Goal: Task Accomplishment & Management: Manage account settings

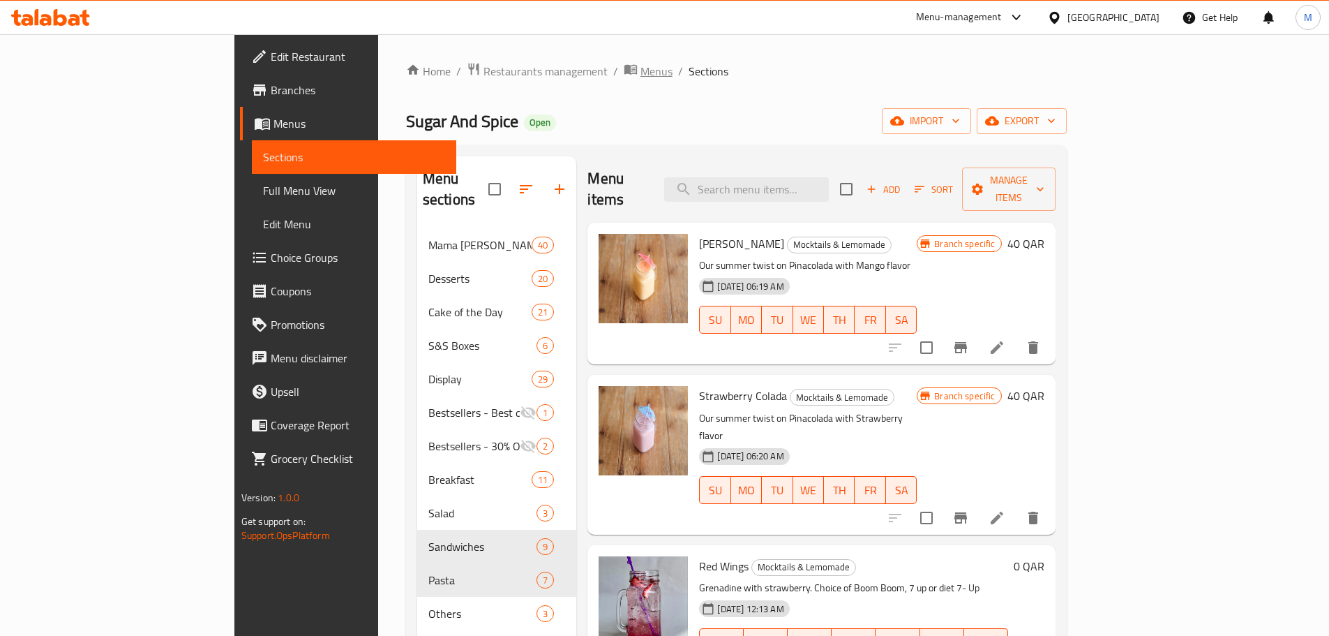
click at [641, 75] on span "Menus" at bounding box center [657, 71] width 32 height 17
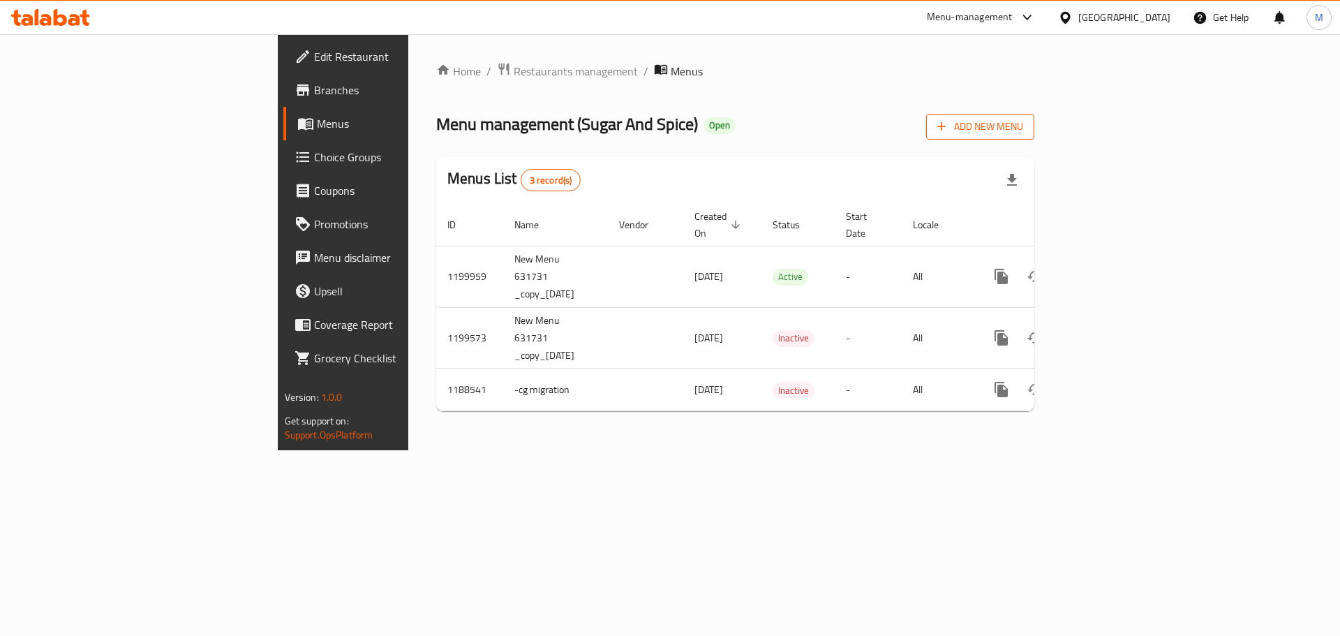
click at [1023, 124] on span "Add New Menu" at bounding box center [980, 126] width 86 height 17
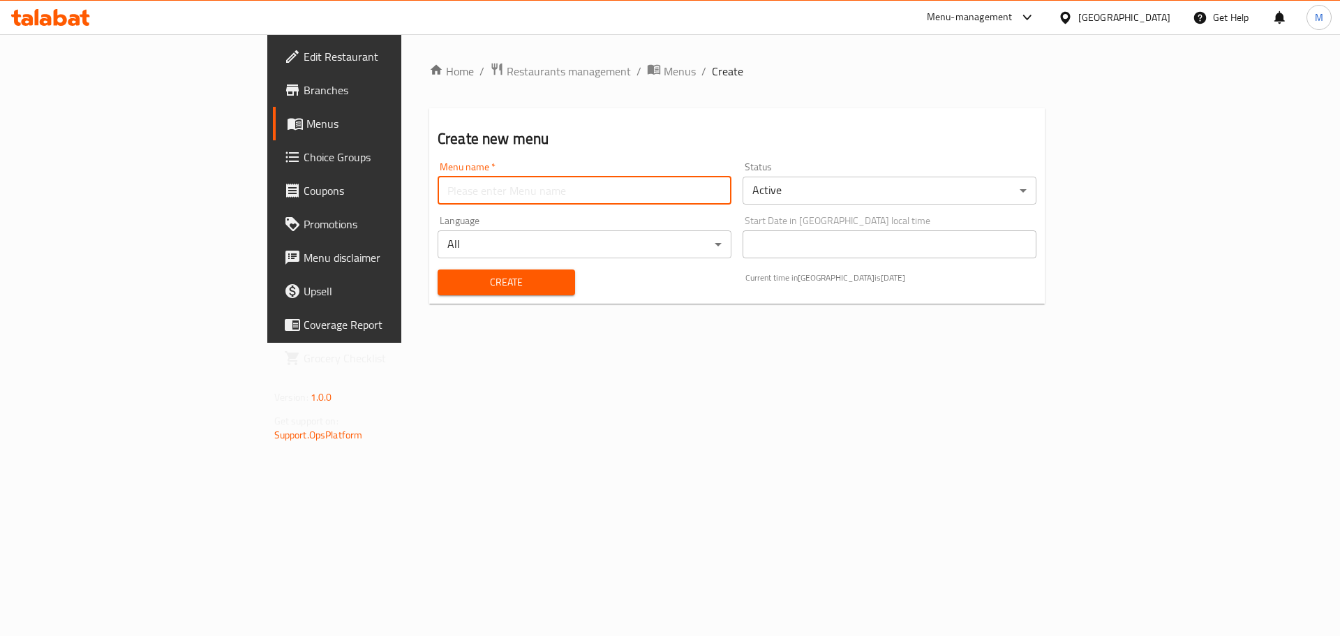
drag, startPoint x: 641, startPoint y: 188, endPoint x: 635, endPoint y: 193, distance: 7.5
click at [641, 190] on input "text" at bounding box center [584, 191] width 294 height 28
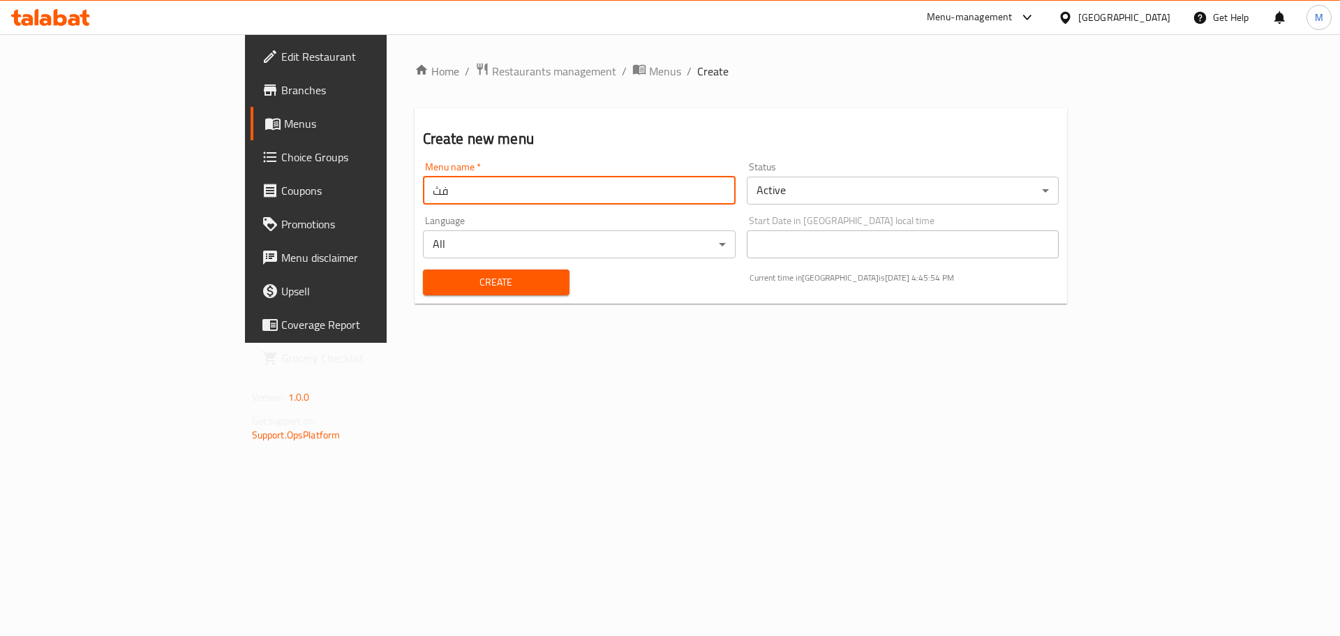
type input "ف"
type input "tes"
click at [786, 197] on div "Status Active ​" at bounding box center [903, 183] width 324 height 54
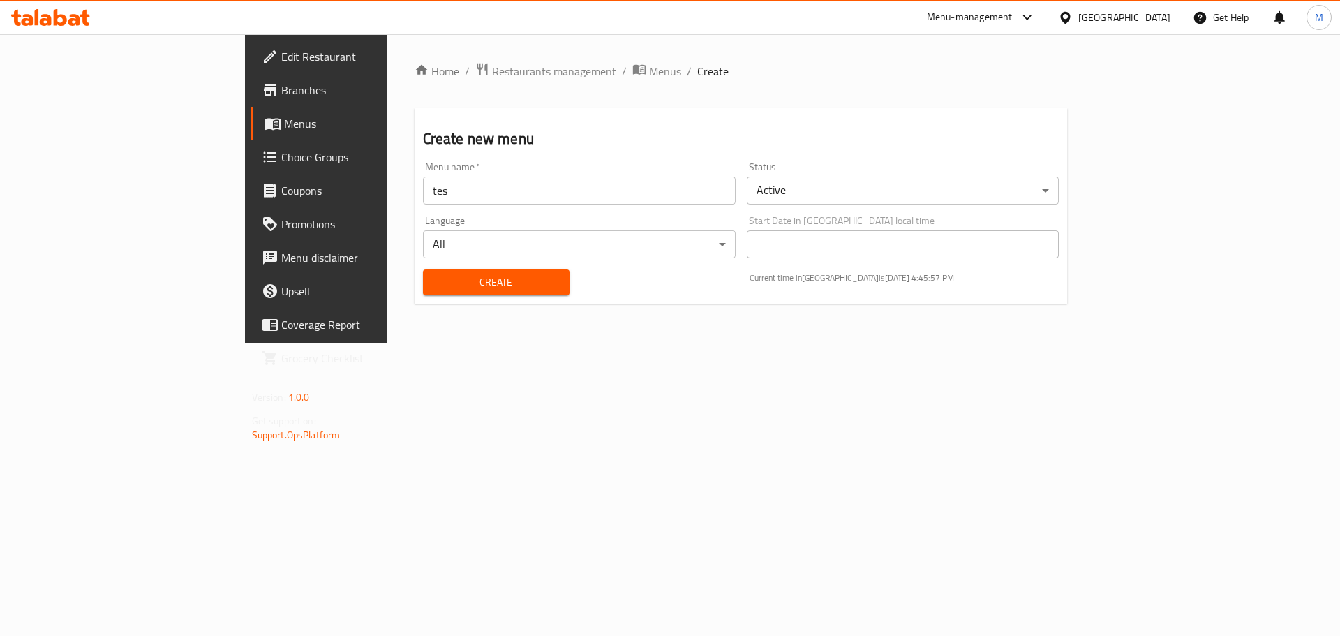
click at [805, 193] on body "​ Menu-management Qatar Get Help M Edit Restaurant Branches Menus Choice Groups…" at bounding box center [670, 334] width 1340 height 601
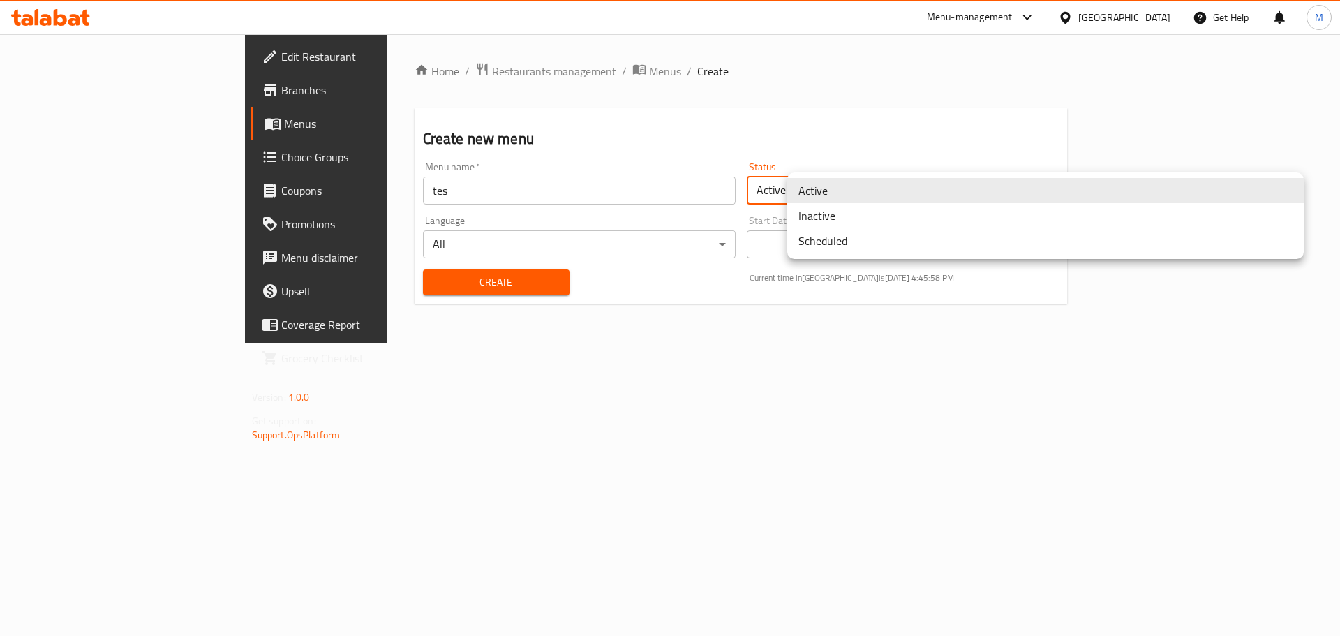
click at [820, 222] on li "Inactive" at bounding box center [1045, 215] width 516 height 25
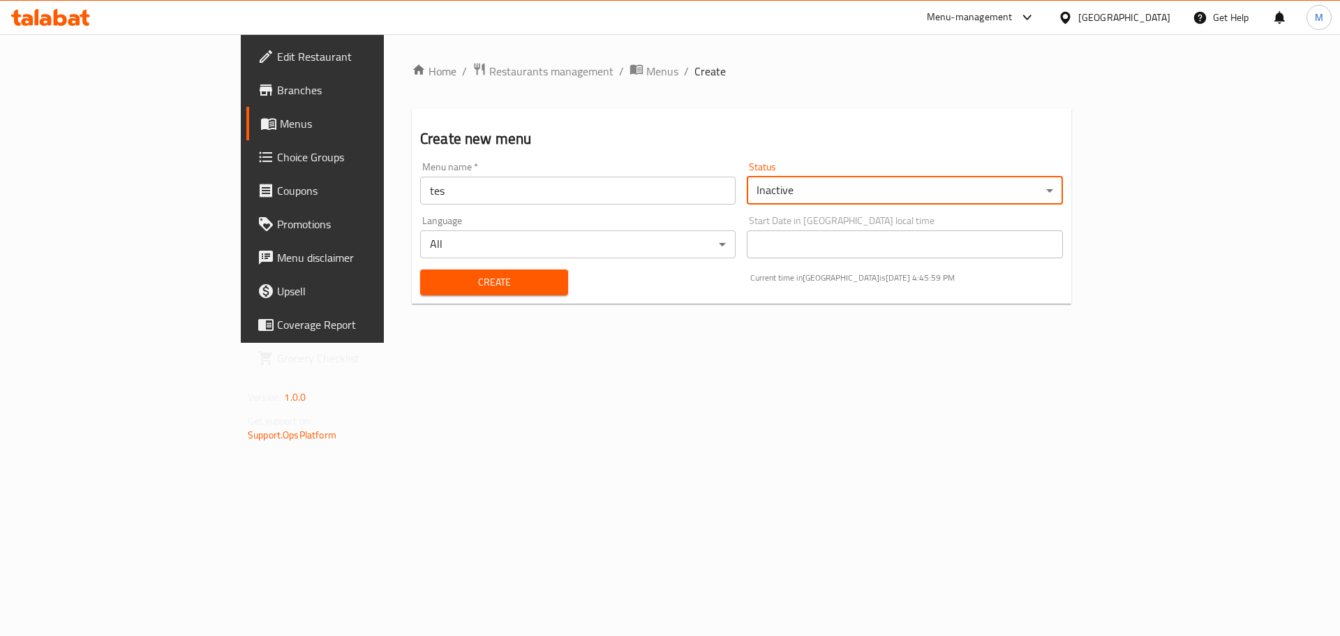
click at [431, 280] on span "Create" at bounding box center [494, 282] width 126 height 17
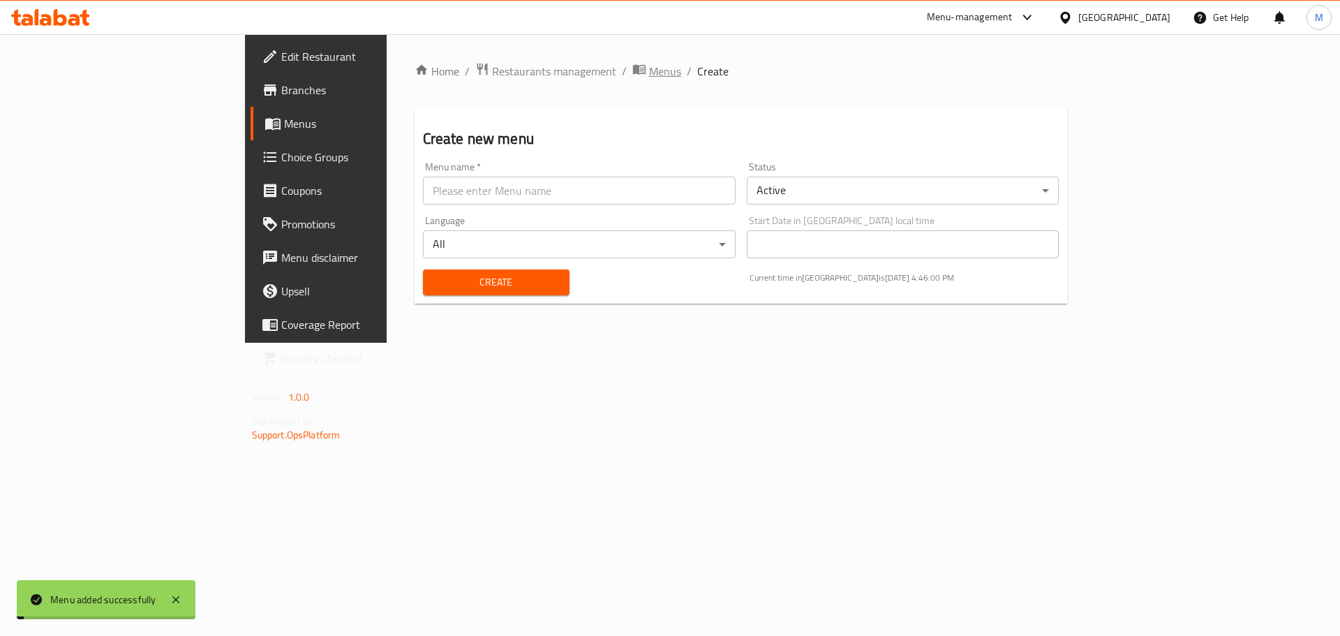
click at [649, 67] on span "Menus" at bounding box center [665, 71] width 32 height 17
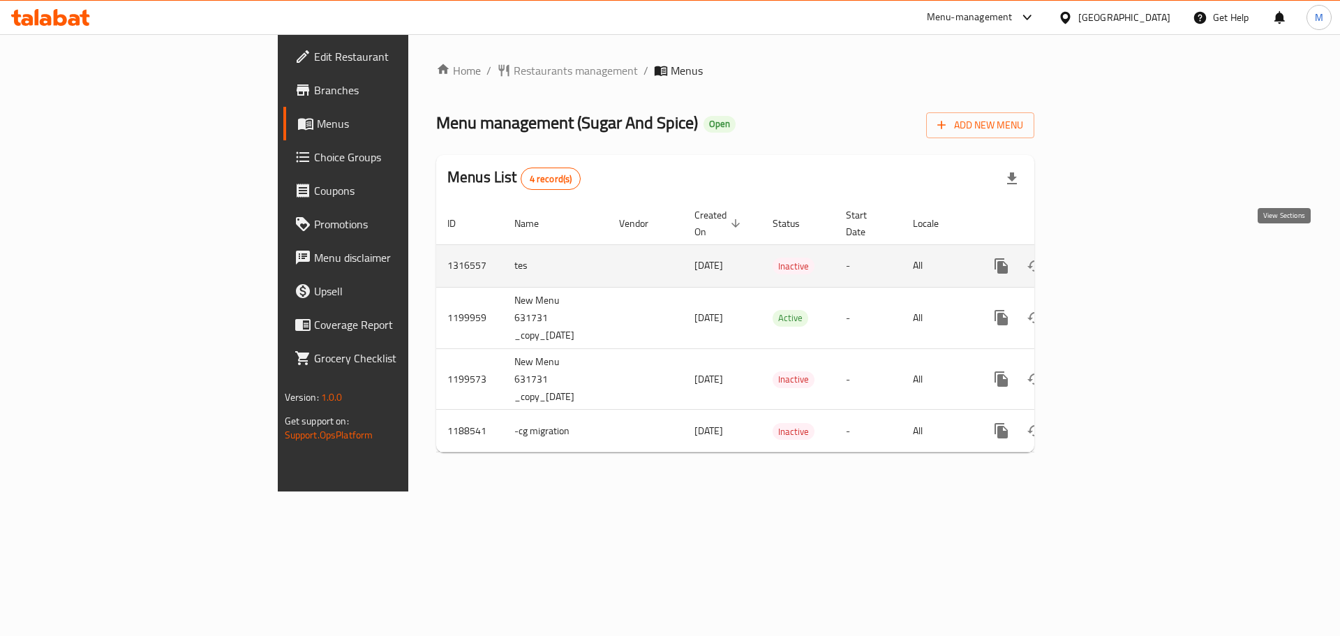
click at [1110, 257] on icon "enhanced table" at bounding box center [1101, 265] width 17 height 17
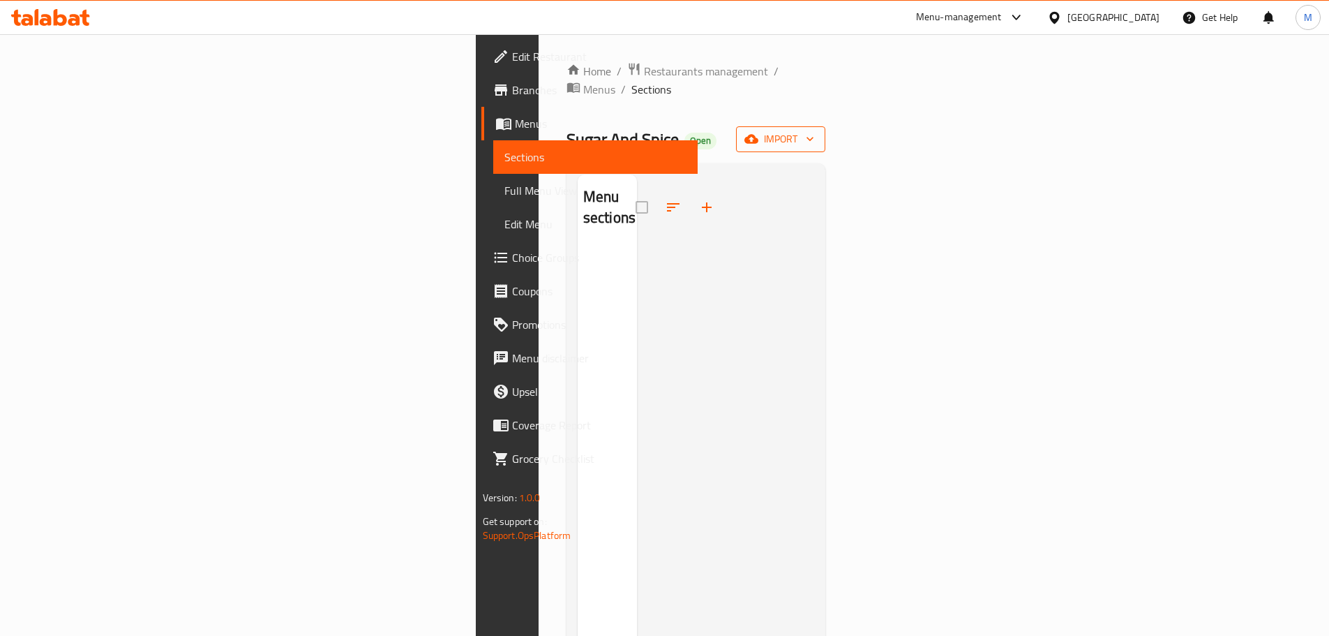
click at [758, 132] on icon "button" at bounding box center [751, 139] width 14 height 14
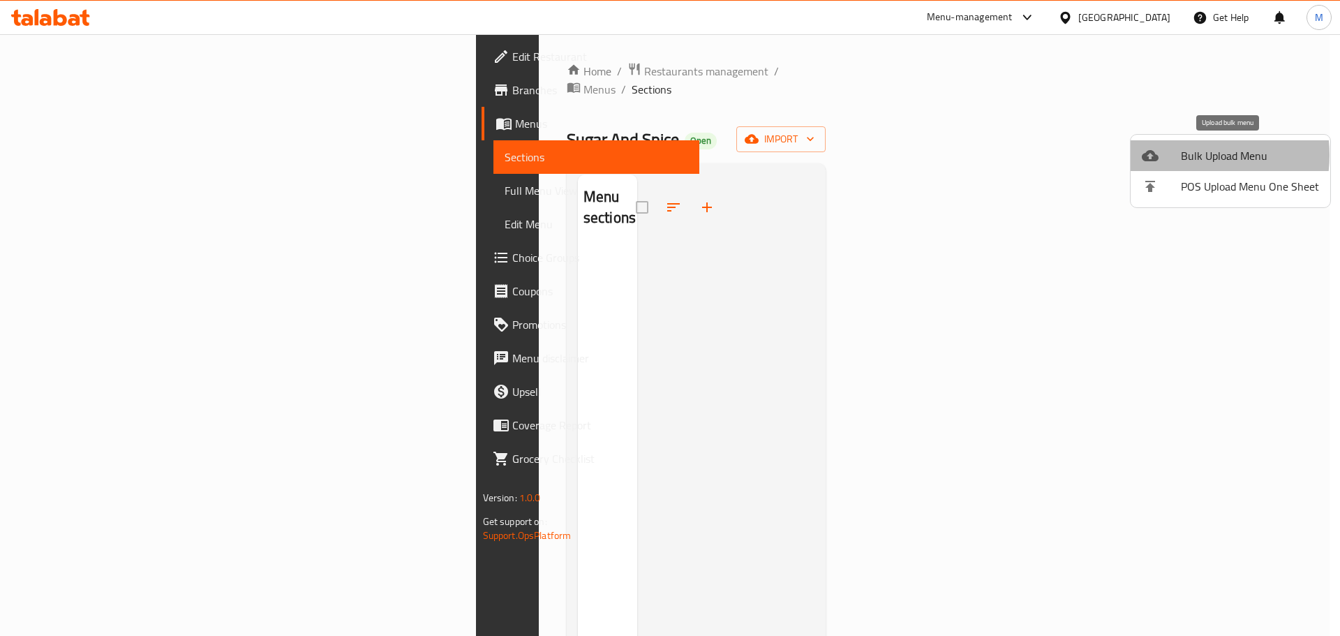
click at [1181, 155] on span "Bulk Upload Menu" at bounding box center [1250, 155] width 138 height 17
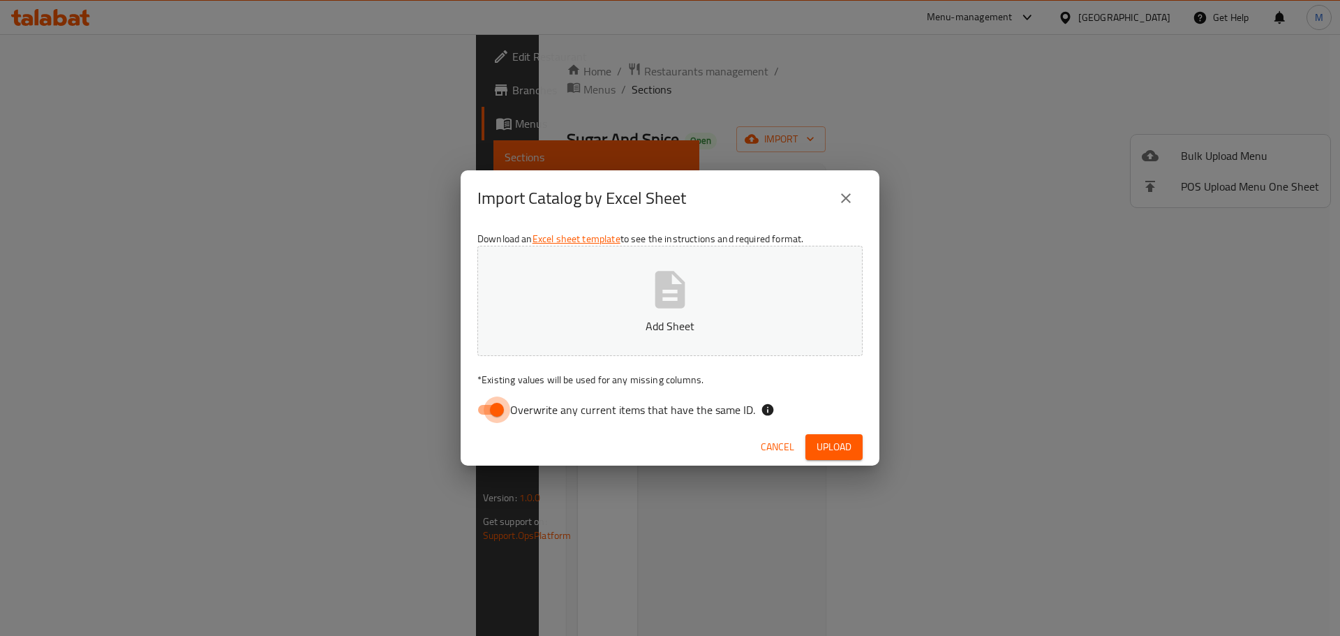
click at [504, 404] on input "Overwrite any current items that have the same ID." at bounding box center [497, 409] width 80 height 27
checkbox input "false"
click at [818, 448] on span "Upload" at bounding box center [833, 446] width 35 height 17
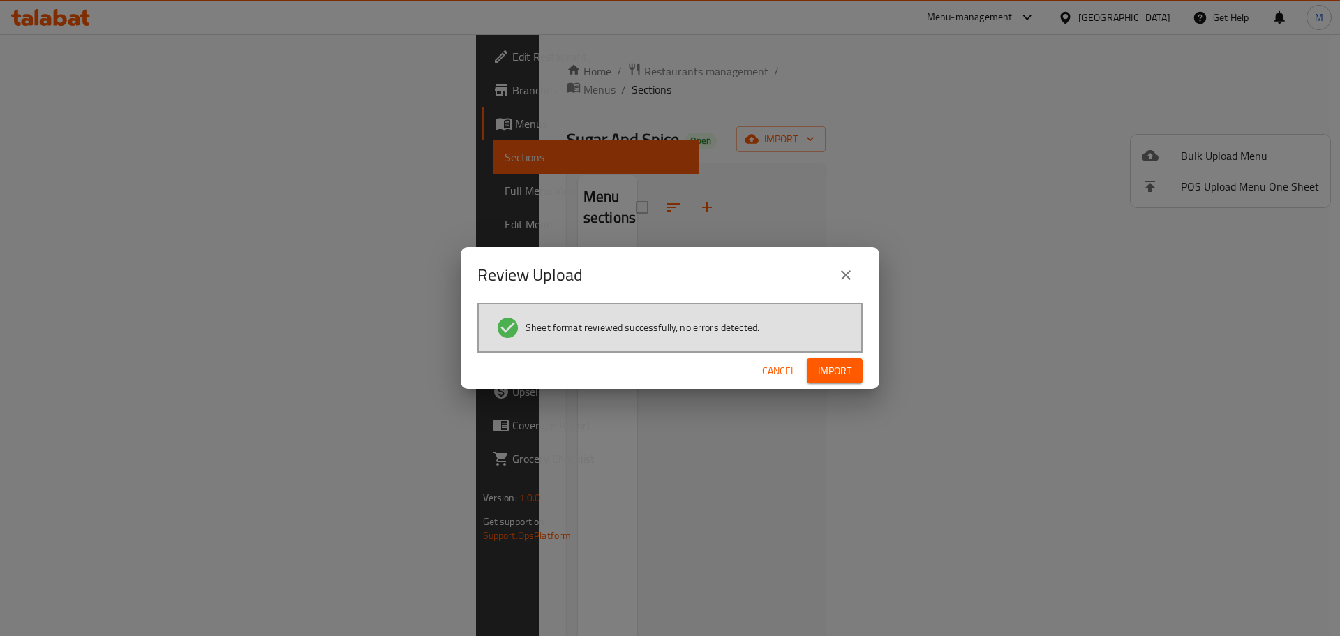
click at [846, 373] on span "Import" at bounding box center [834, 370] width 33 height 17
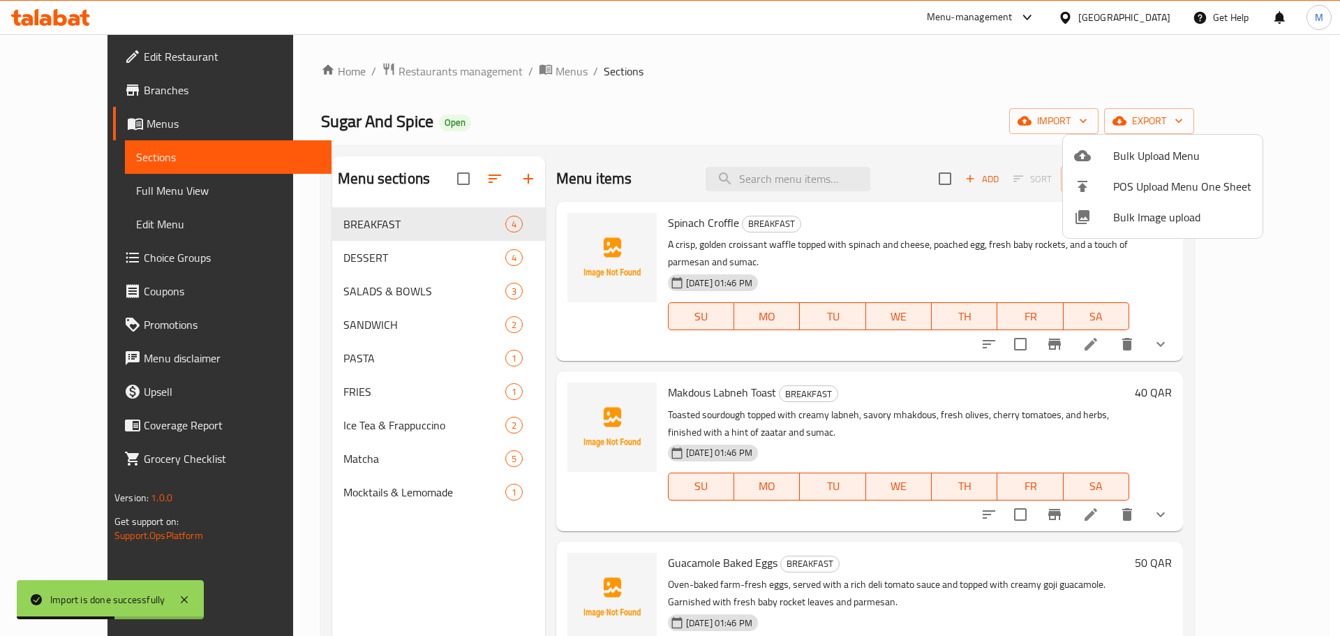
click at [103, 191] on div at bounding box center [670, 318] width 1340 height 636
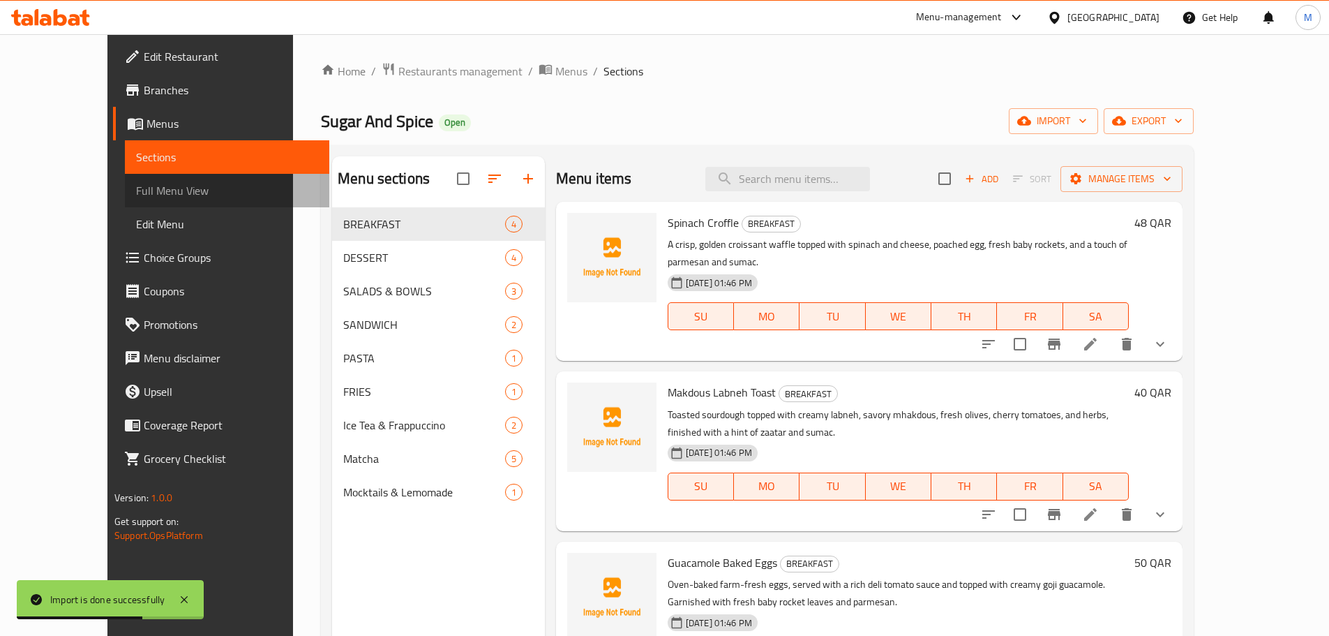
click at [136, 192] on span "Full Menu View" at bounding box center [227, 190] width 182 height 17
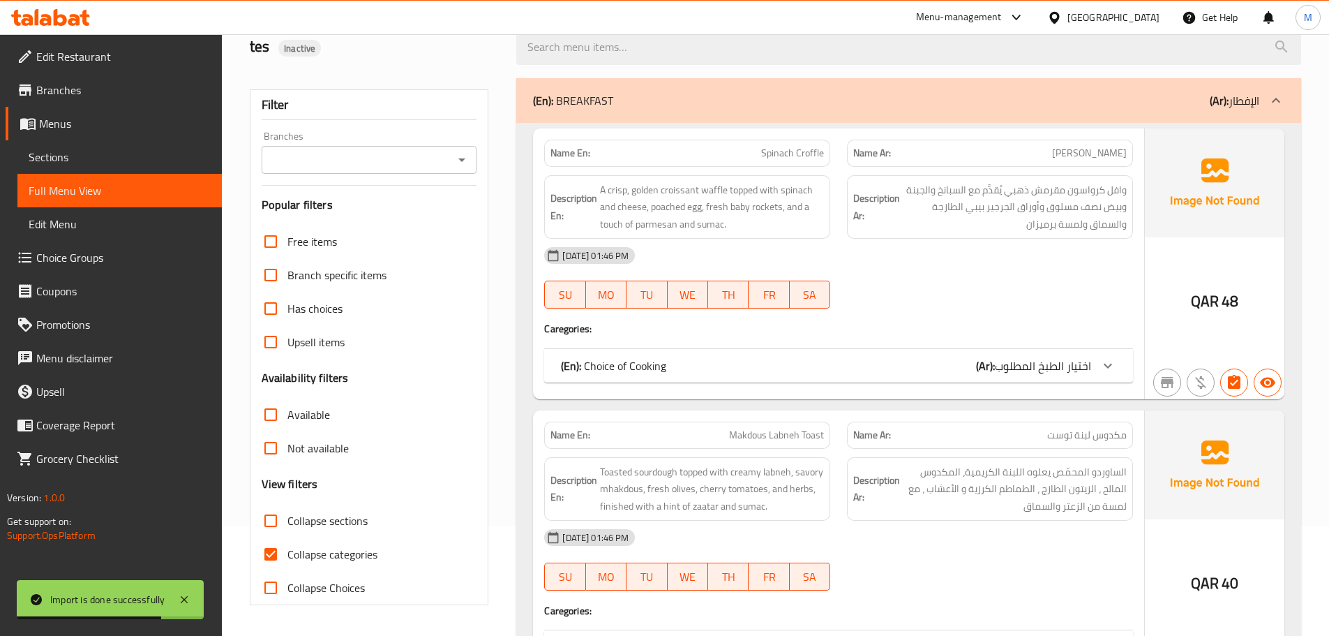
scroll to position [349, 0]
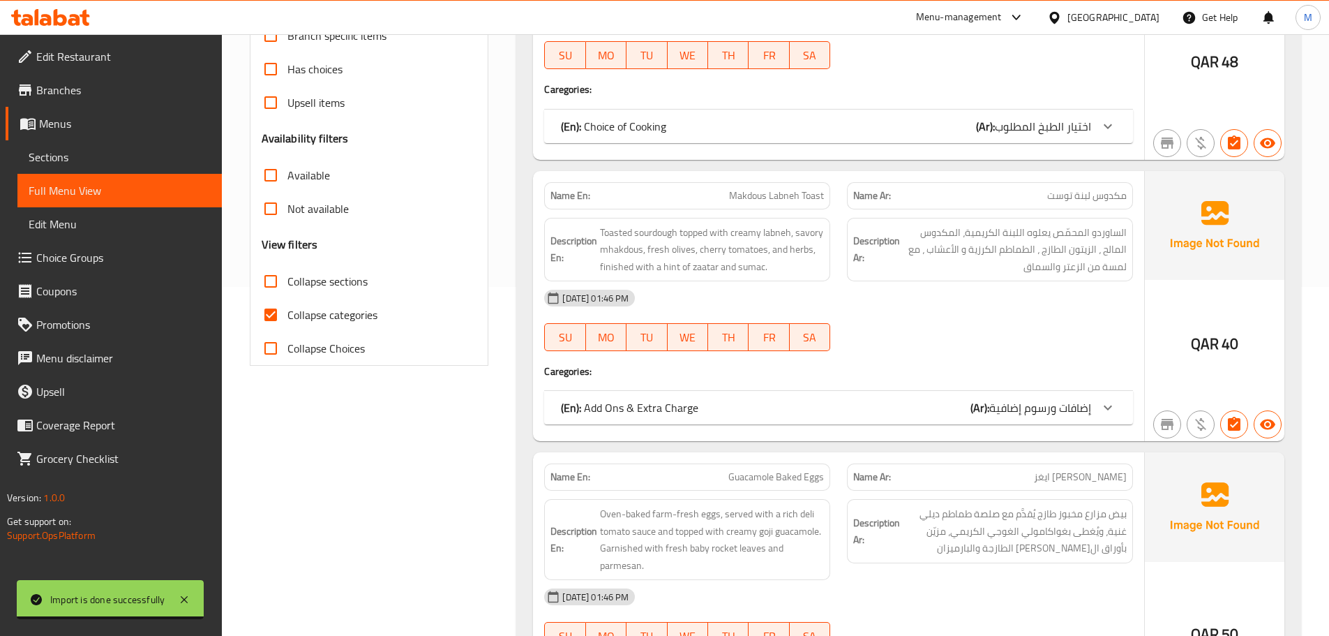
click at [313, 318] on span "Collapse categories" at bounding box center [332, 314] width 90 height 17
click at [287, 318] on input "Collapse categories" at bounding box center [270, 314] width 33 height 33
checkbox input "false"
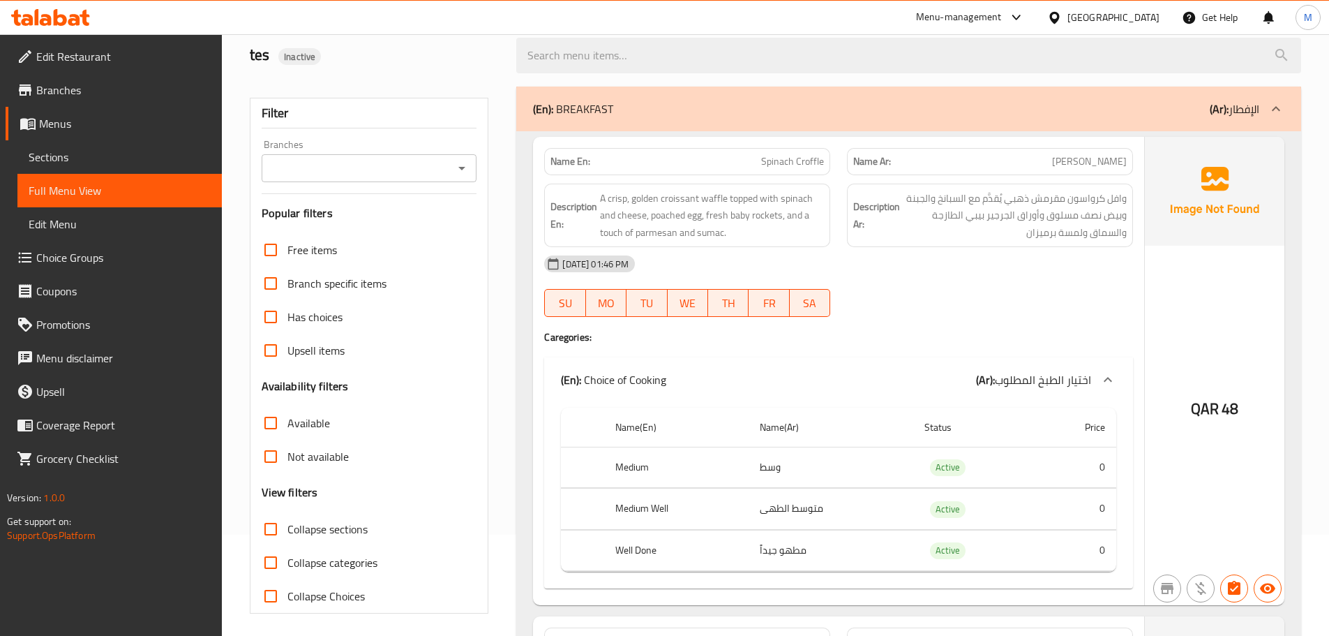
scroll to position [70, 0]
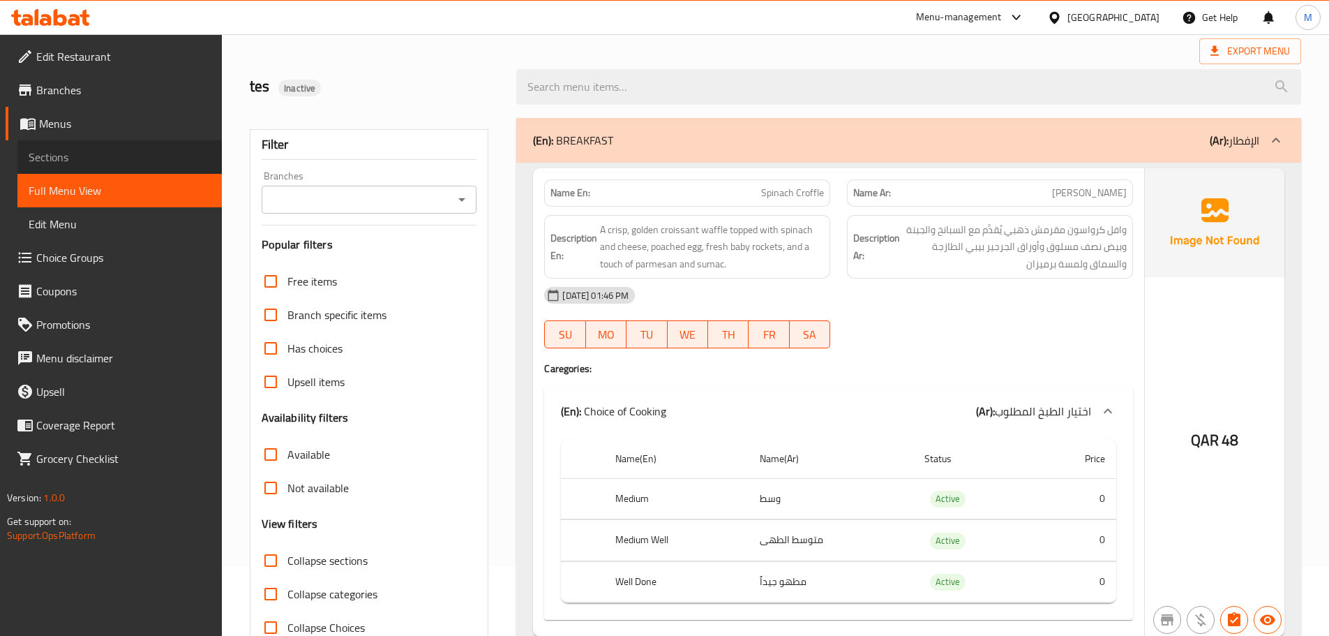
click at [76, 149] on span "Sections" at bounding box center [120, 157] width 182 height 17
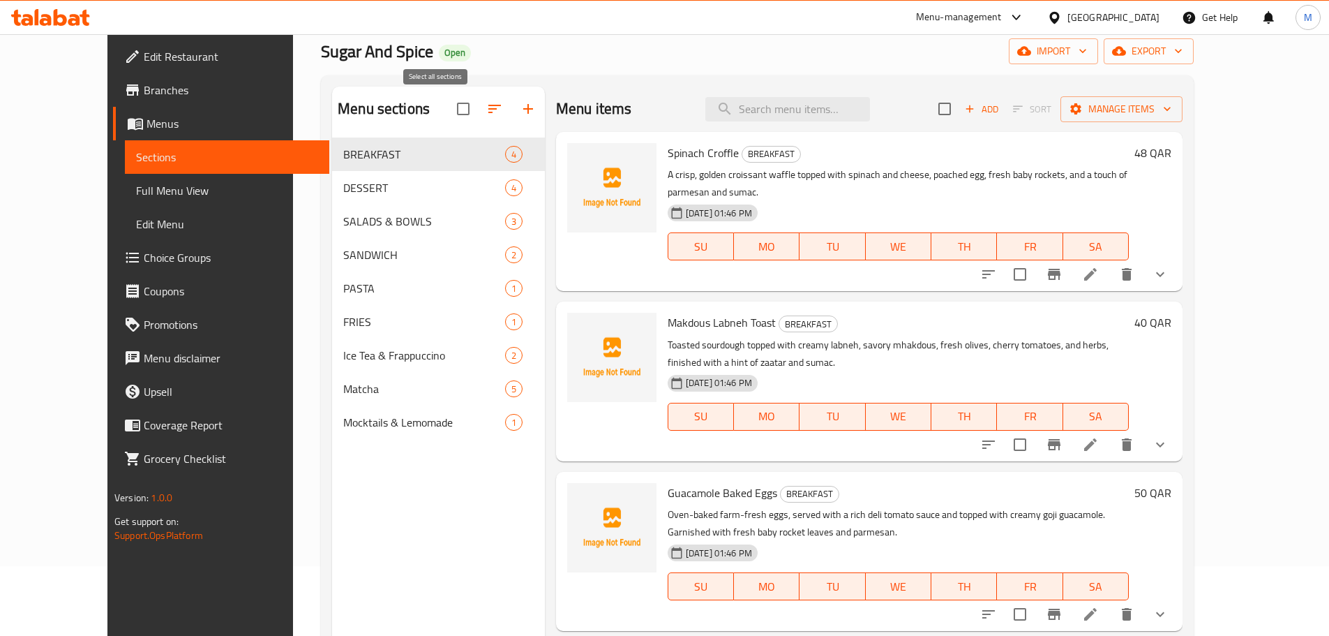
click at [449, 112] on input "checkbox" at bounding box center [463, 108] width 29 height 29
checkbox input "true"
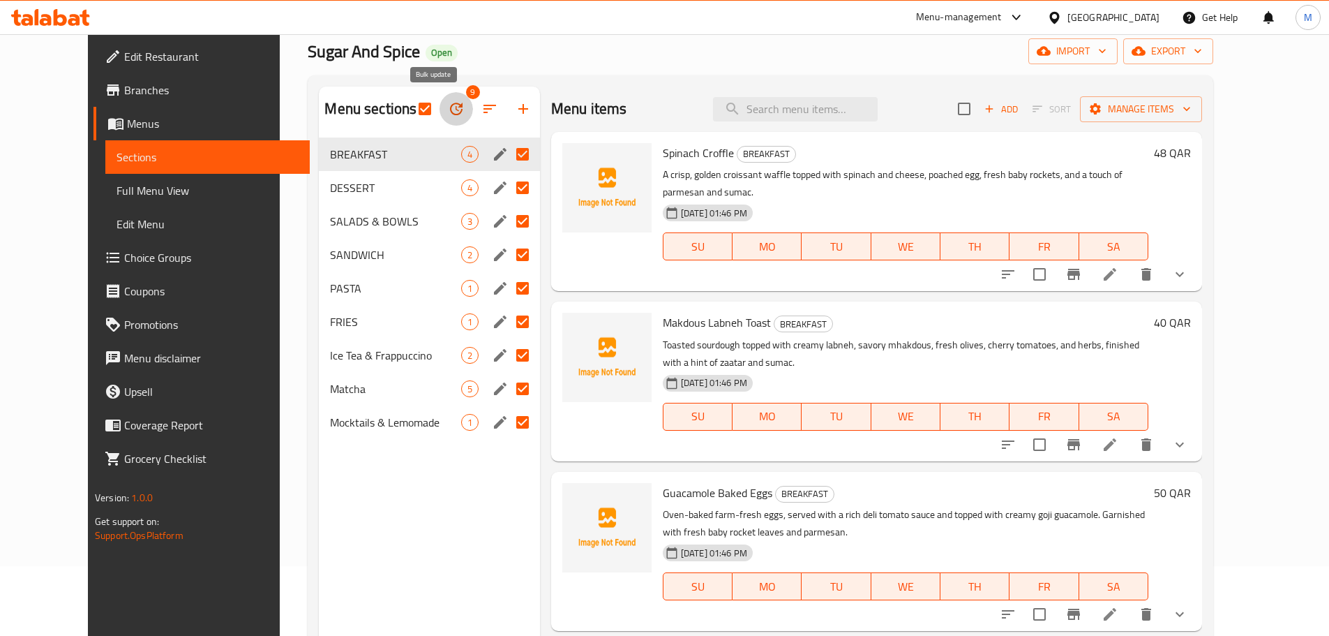
click at [448, 105] on icon "button" at bounding box center [456, 108] width 17 height 17
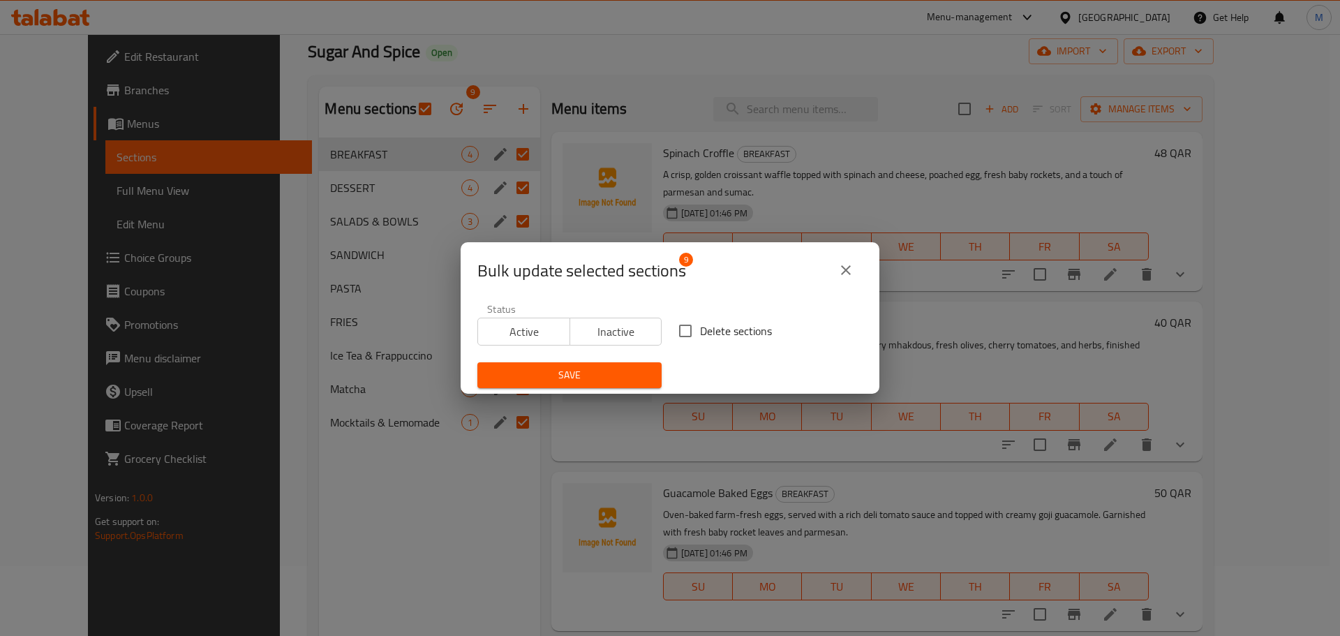
click at [687, 328] on input "Delete sections" at bounding box center [685, 330] width 29 height 29
checkbox input "true"
click at [603, 382] on span "Save" at bounding box center [569, 374] width 162 height 17
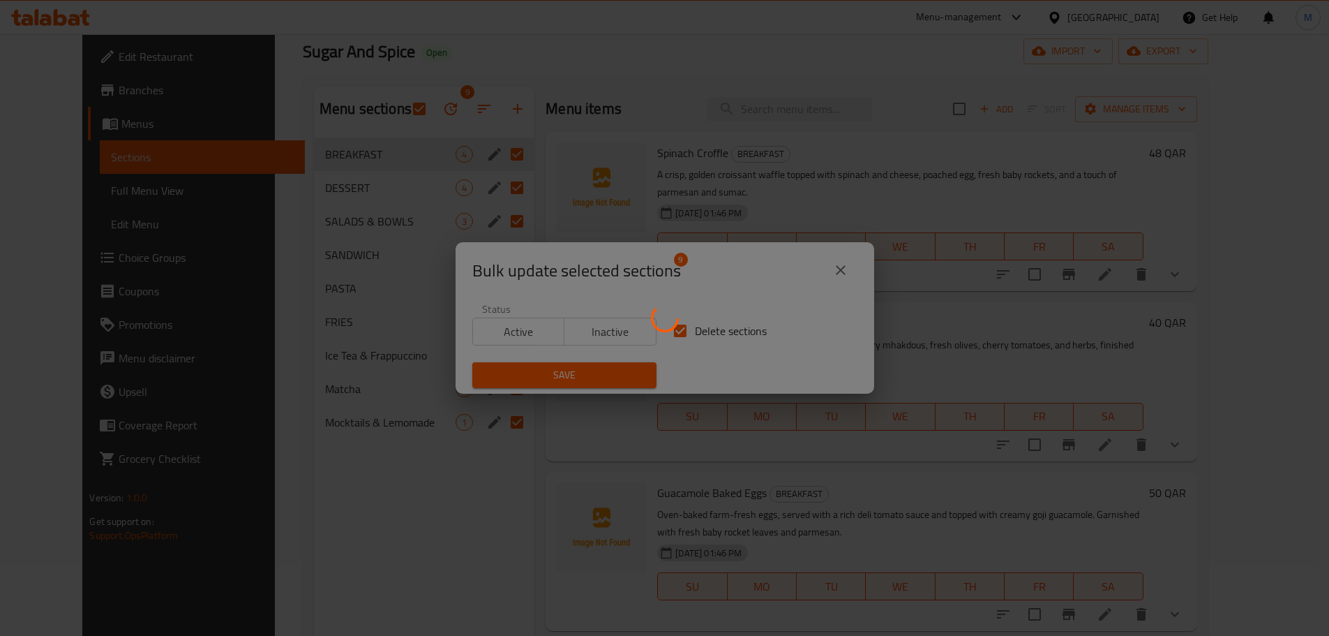
checkbox input "false"
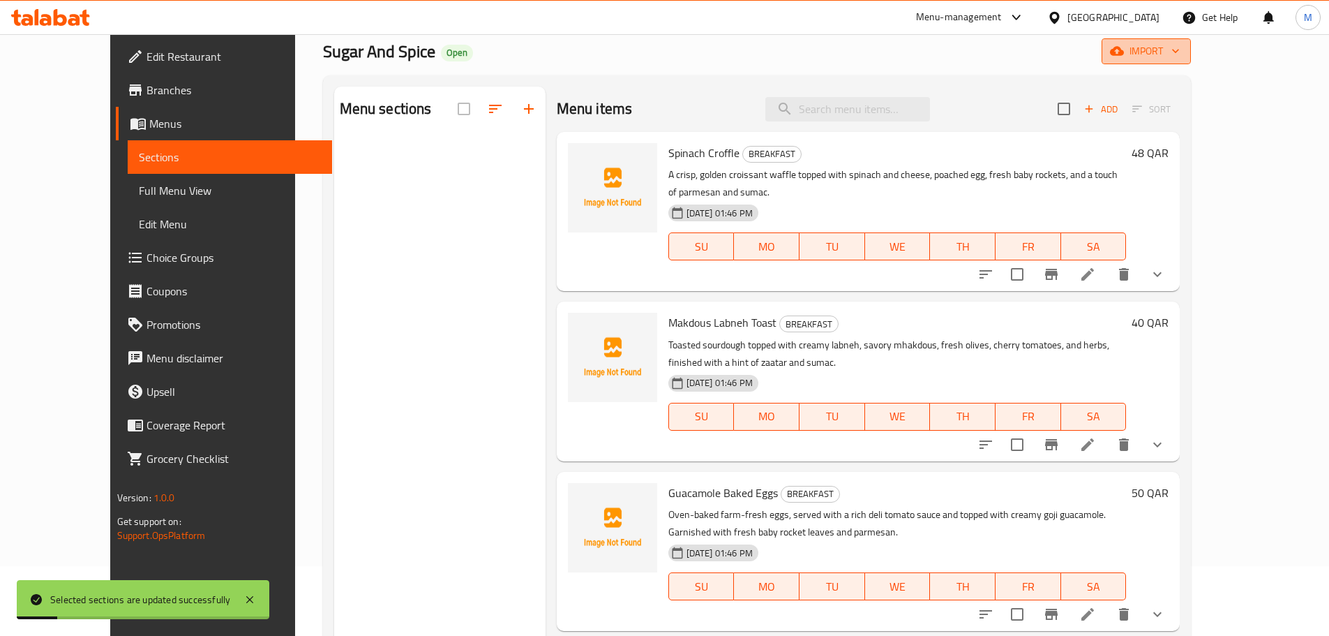
click at [1180, 53] on span "import" at bounding box center [1146, 51] width 67 height 17
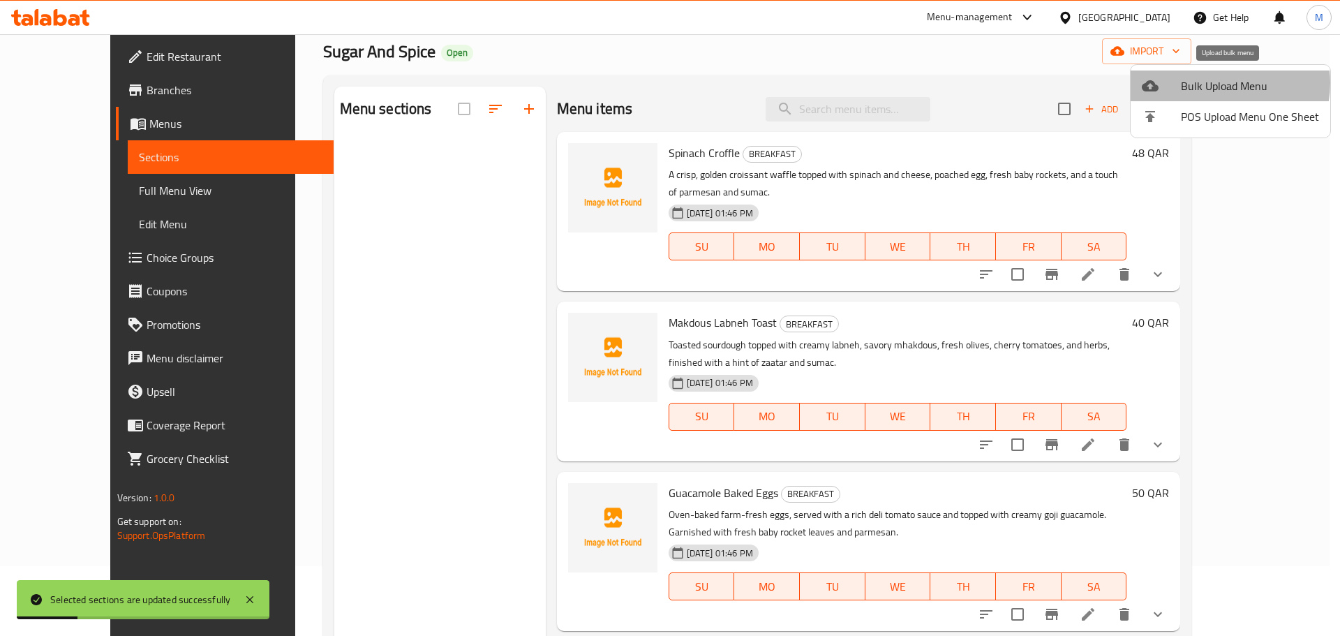
click at [1217, 83] on span "Bulk Upload Menu" at bounding box center [1250, 85] width 138 height 17
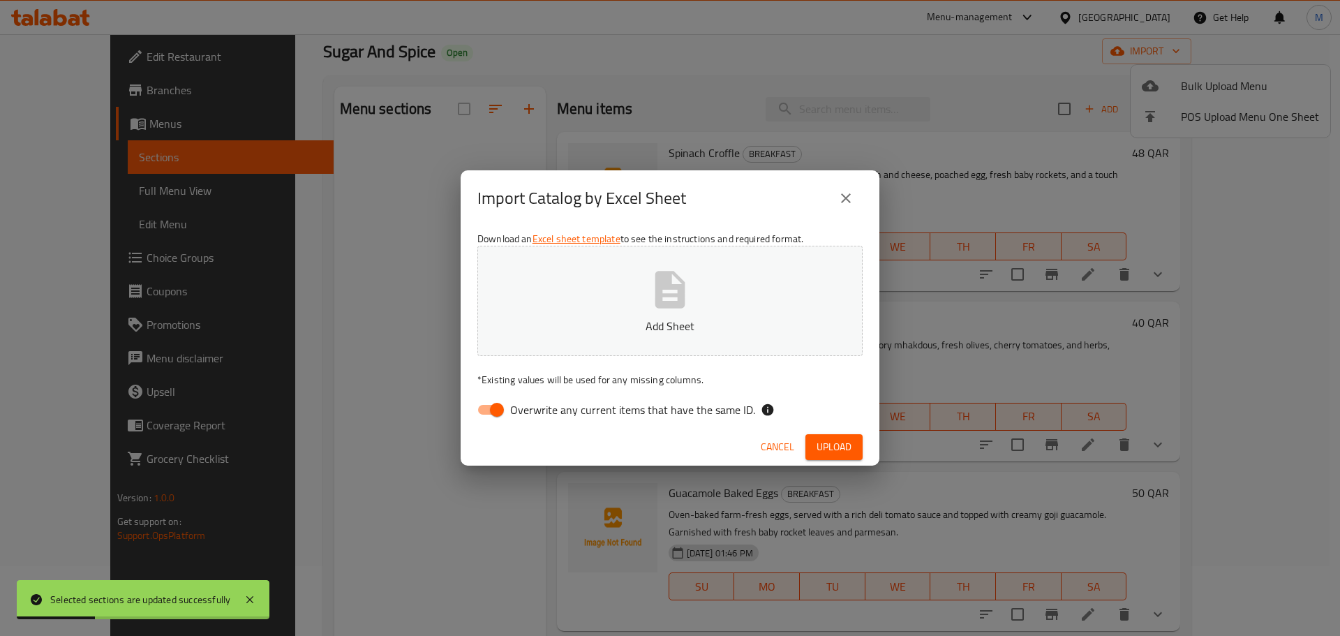
click at [503, 406] on input "Overwrite any current items that have the same ID." at bounding box center [497, 409] width 80 height 27
checkbox input "false"
click at [852, 448] on button "Upload" at bounding box center [833, 447] width 57 height 26
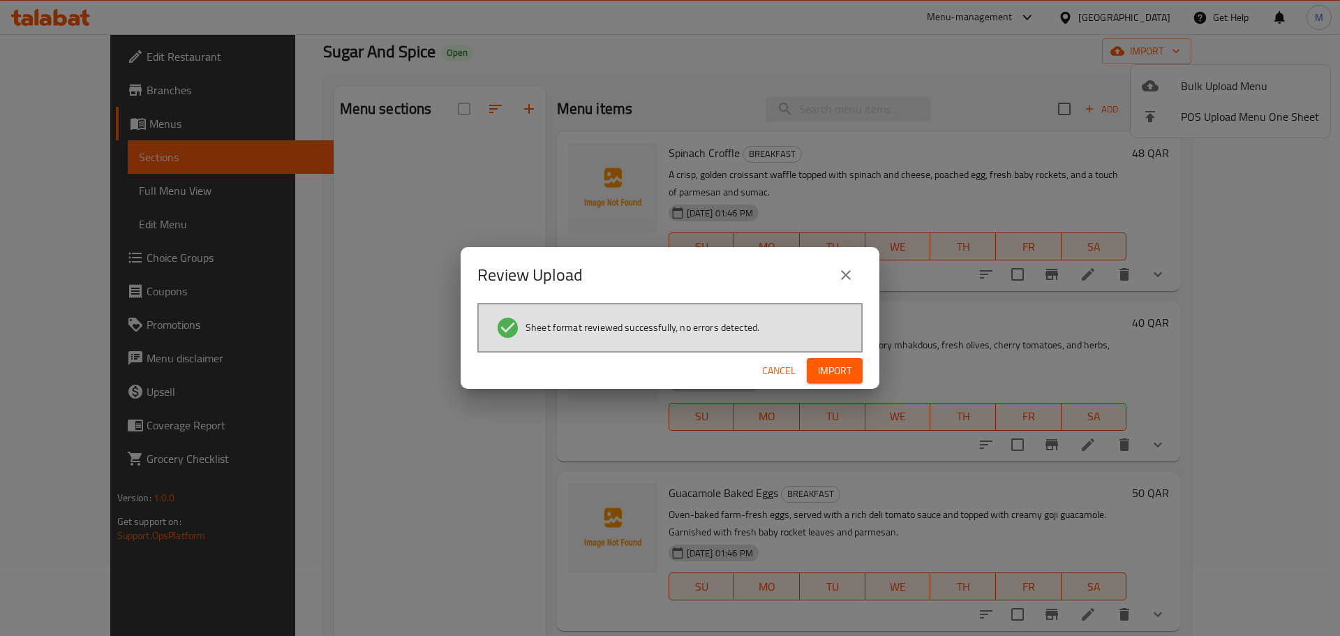
click at [848, 370] on span "Import" at bounding box center [834, 370] width 33 height 17
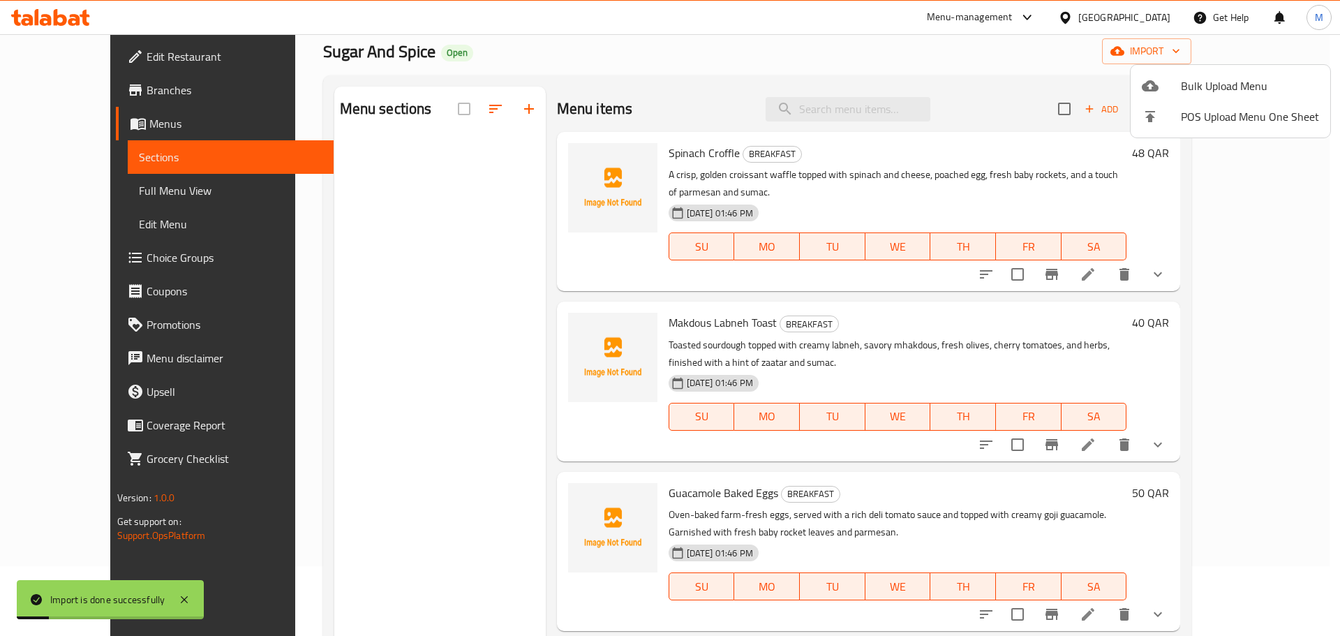
click at [671, 78] on div at bounding box center [670, 318] width 1340 height 636
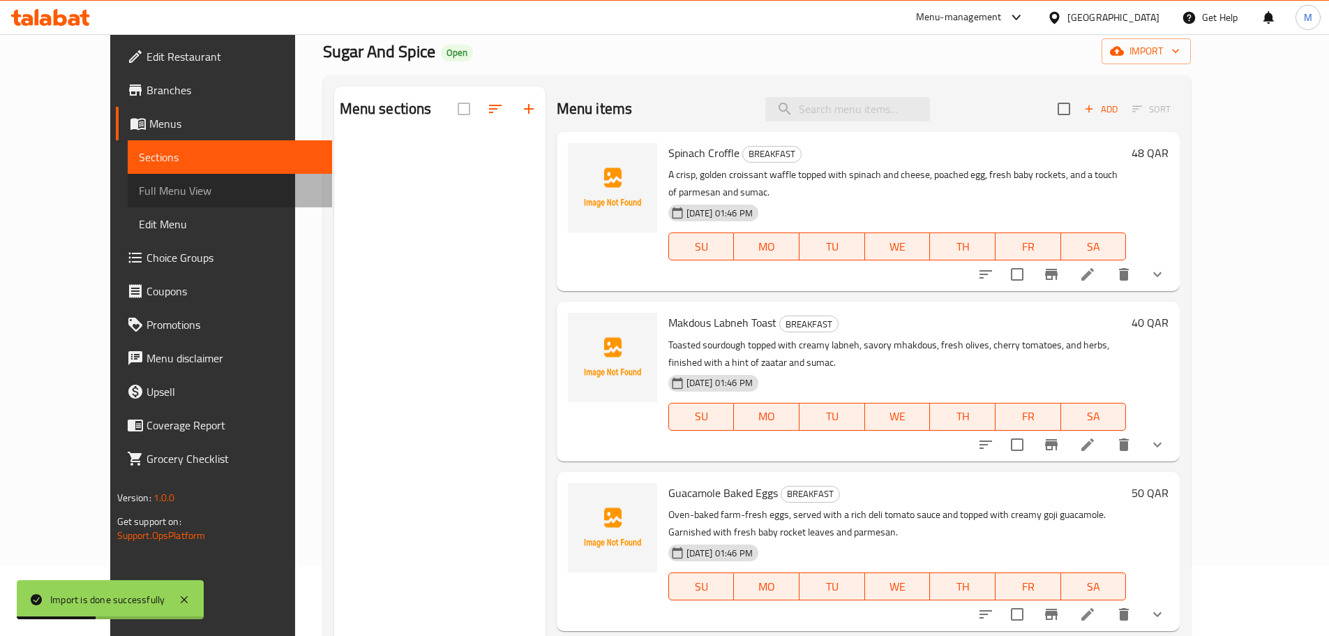
click at [159, 186] on span "Full Menu View" at bounding box center [230, 190] width 182 height 17
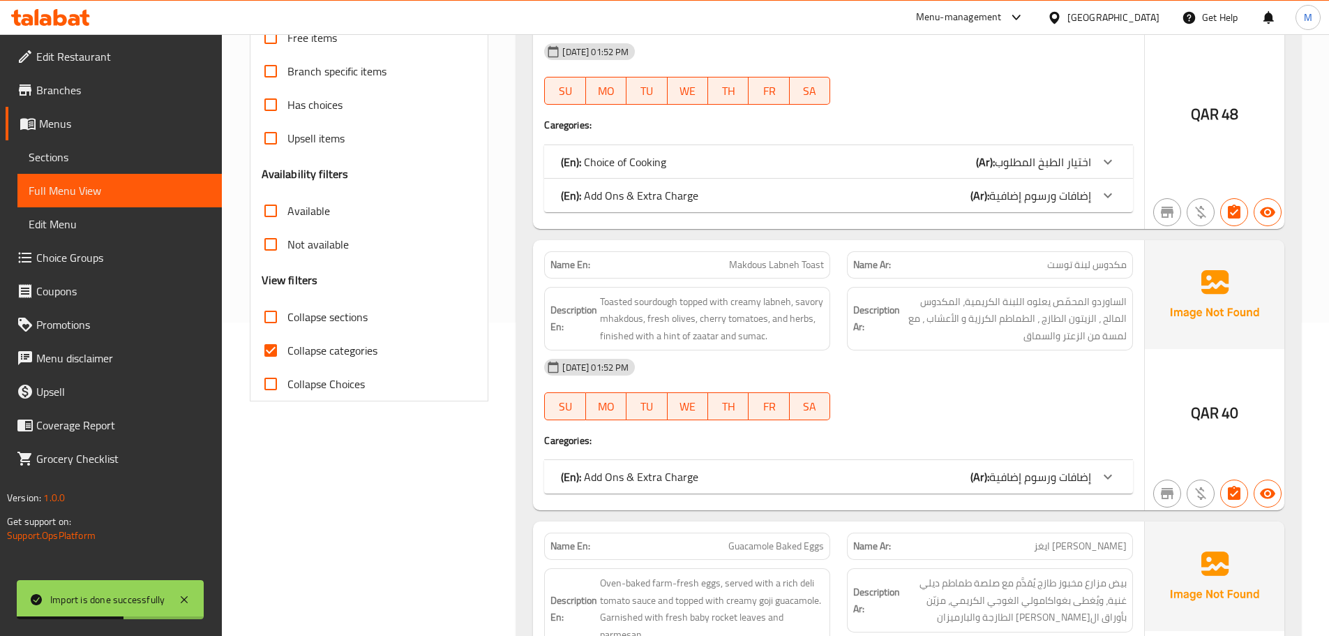
scroll to position [419, 0]
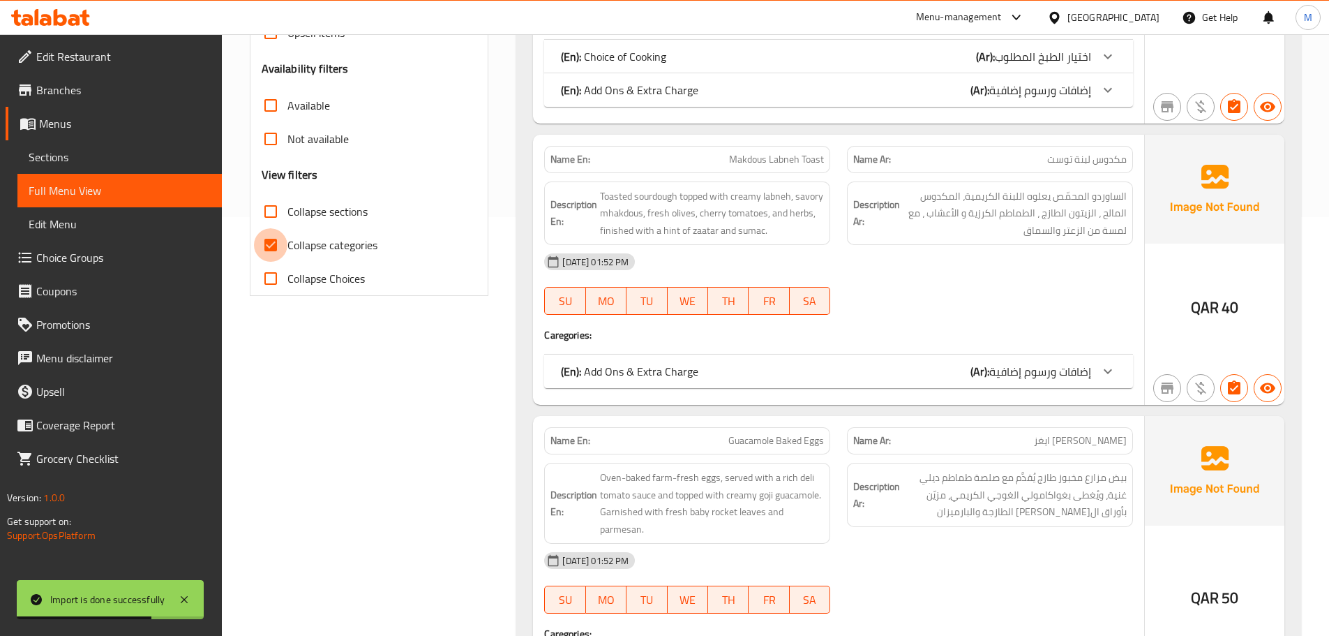
click at [283, 248] on input "Collapse categories" at bounding box center [270, 244] width 33 height 33
checkbox input "false"
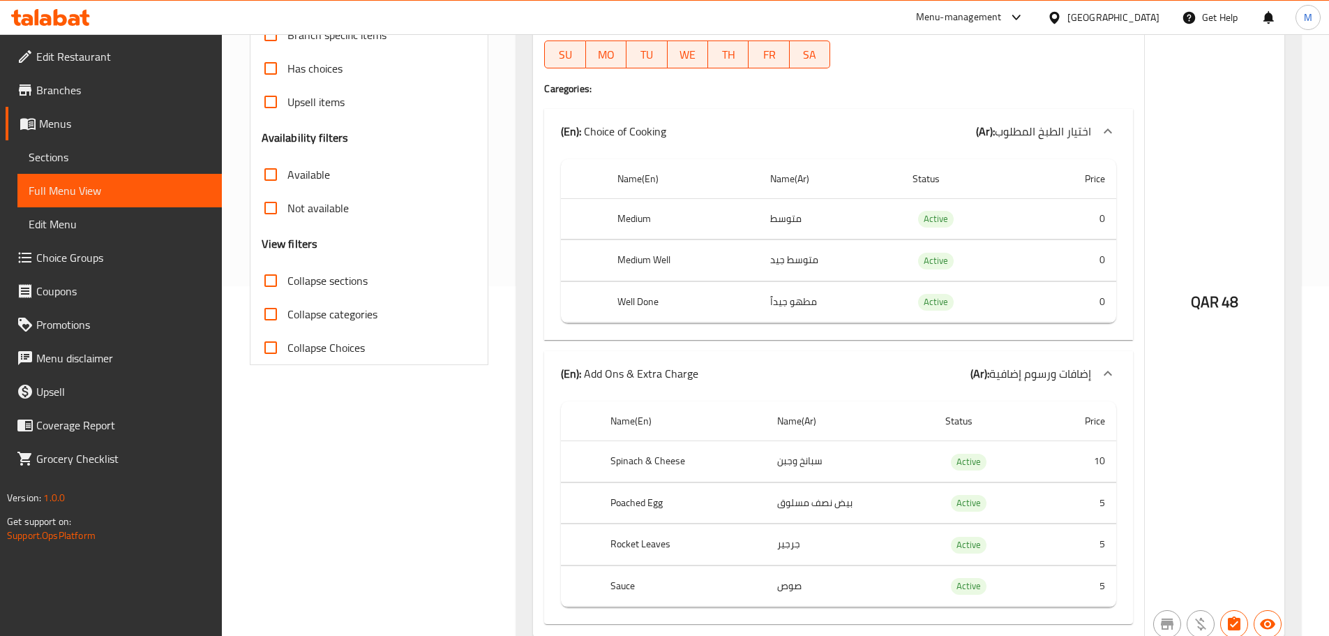
scroll to position [419, 0]
